Goal: Find specific page/section: Find specific page/section

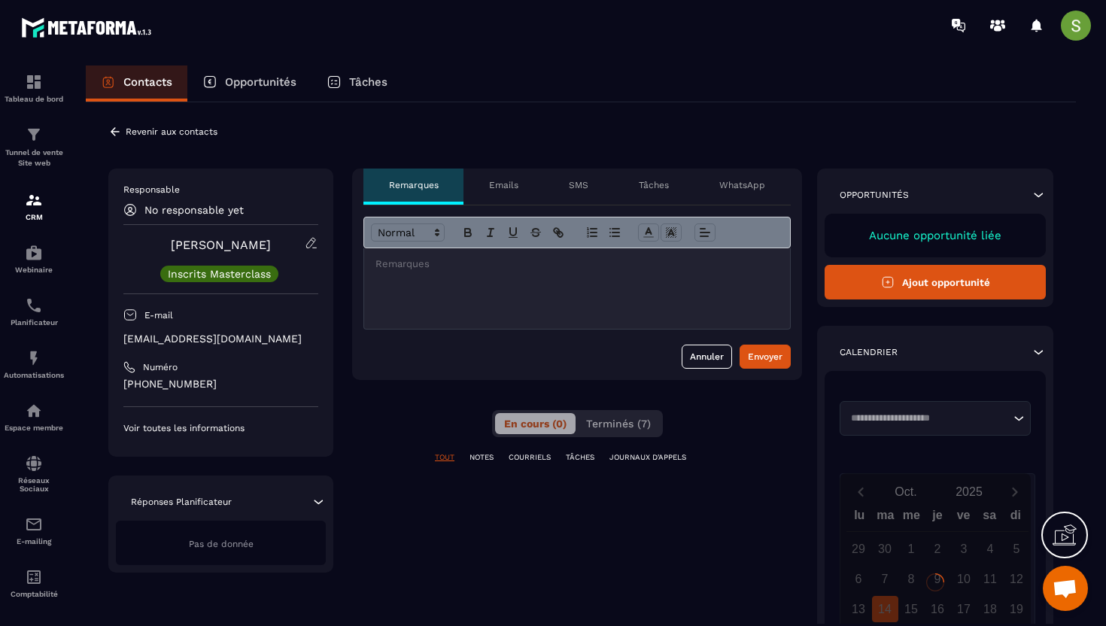
click at [196, 342] on p "[EMAIL_ADDRESS][DOMAIN_NAME]" at bounding box center [220, 339] width 195 height 14
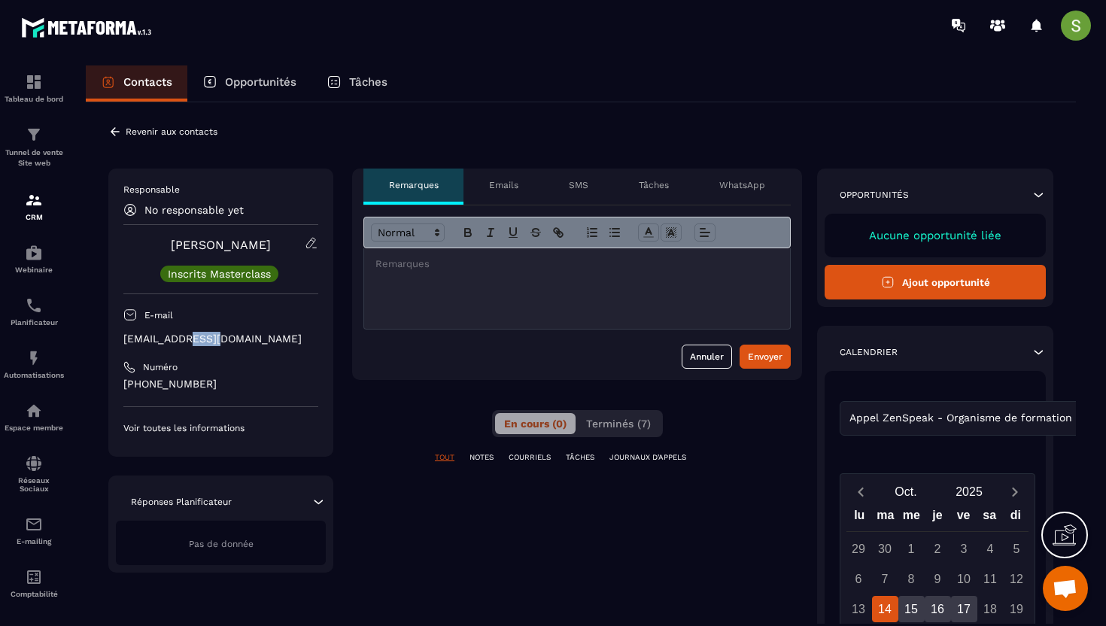
click at [196, 342] on p "[EMAIL_ADDRESS][DOMAIN_NAME]" at bounding box center [220, 339] width 195 height 14
copy div "[EMAIL_ADDRESS][DOMAIN_NAME]"
click at [111, 134] on icon at bounding box center [115, 132] width 14 height 14
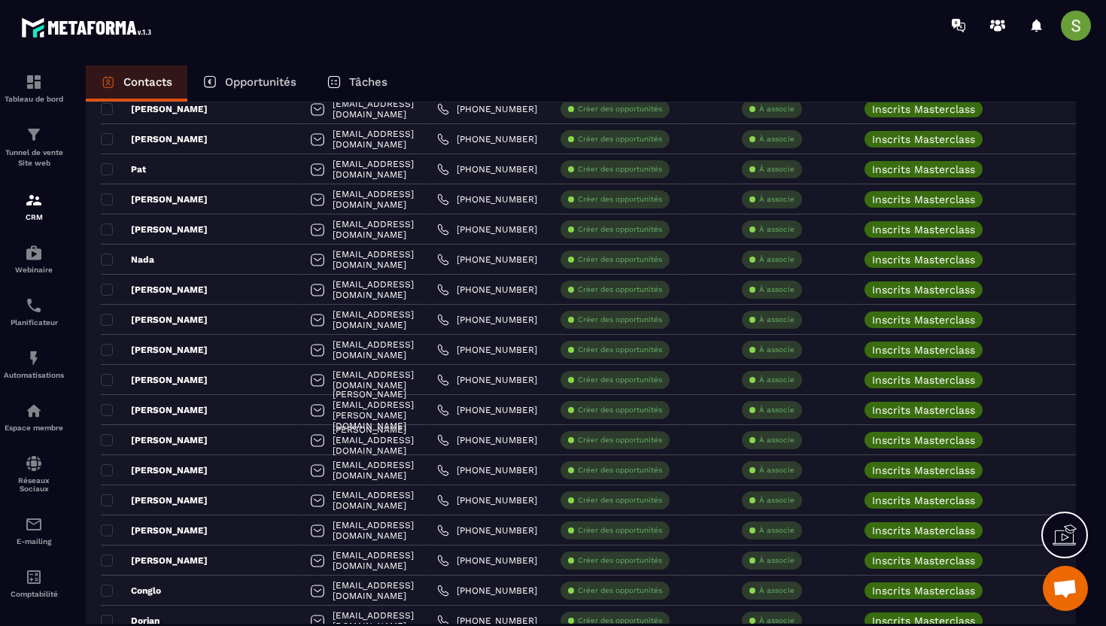
scroll to position [824, 0]
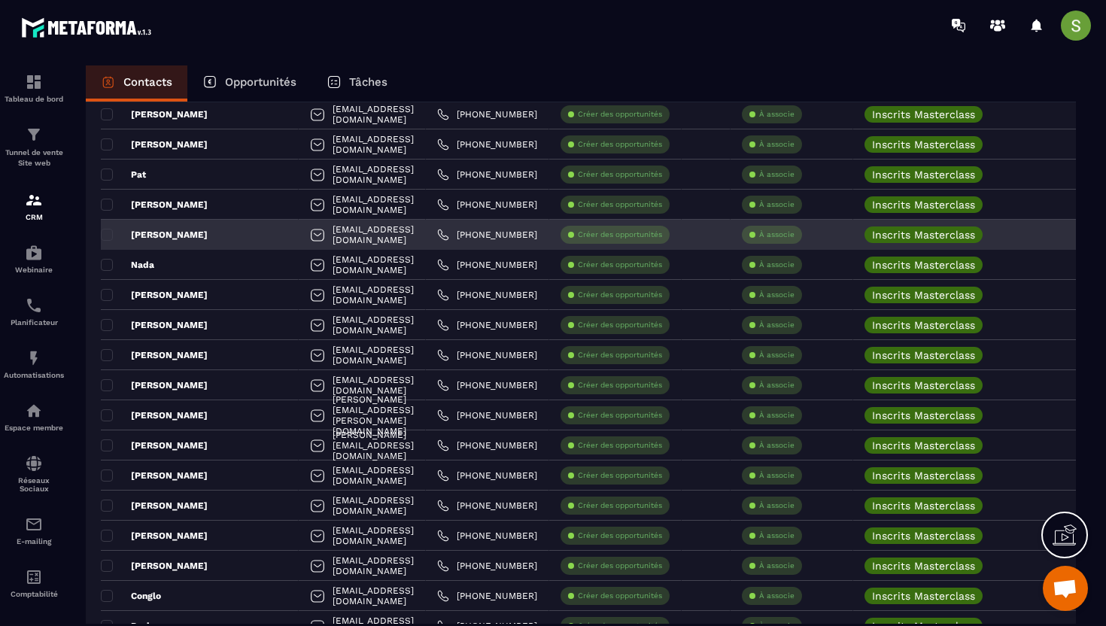
click at [175, 235] on div "[PERSON_NAME]" at bounding box center [200, 235] width 198 height 30
